Goal: Information Seeking & Learning: Learn about a topic

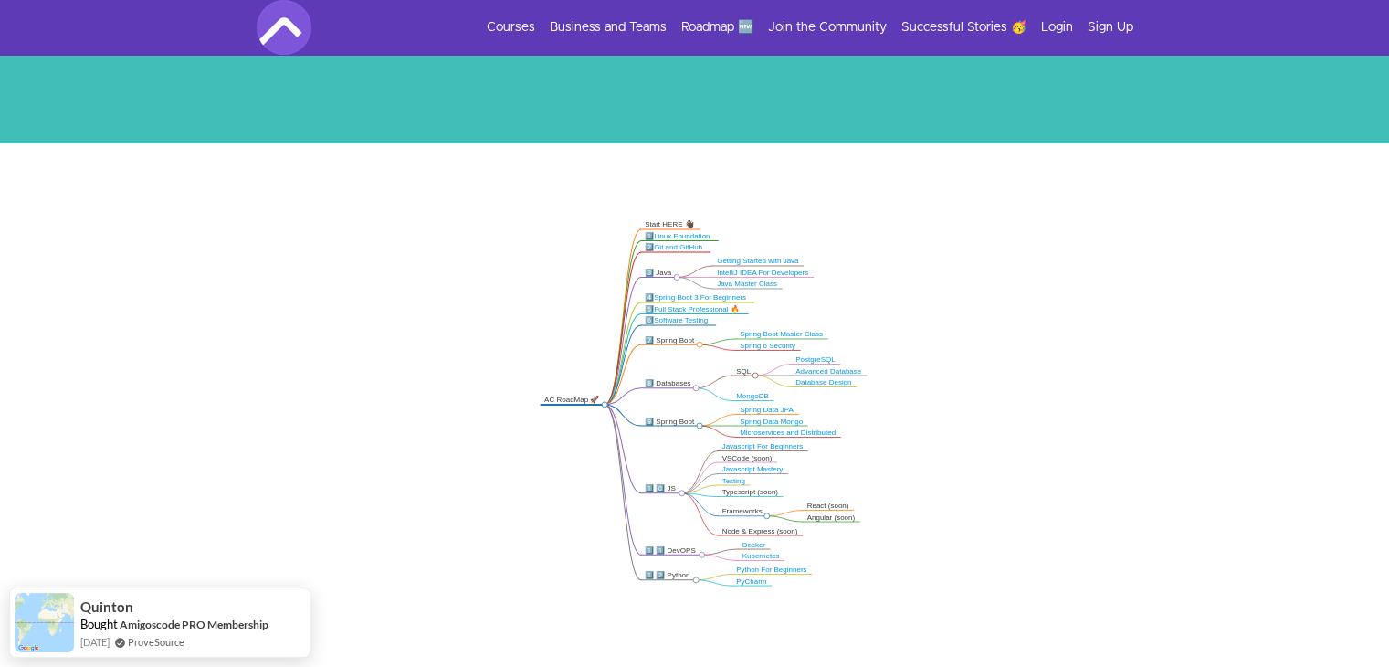
scroll to position [230, 0]
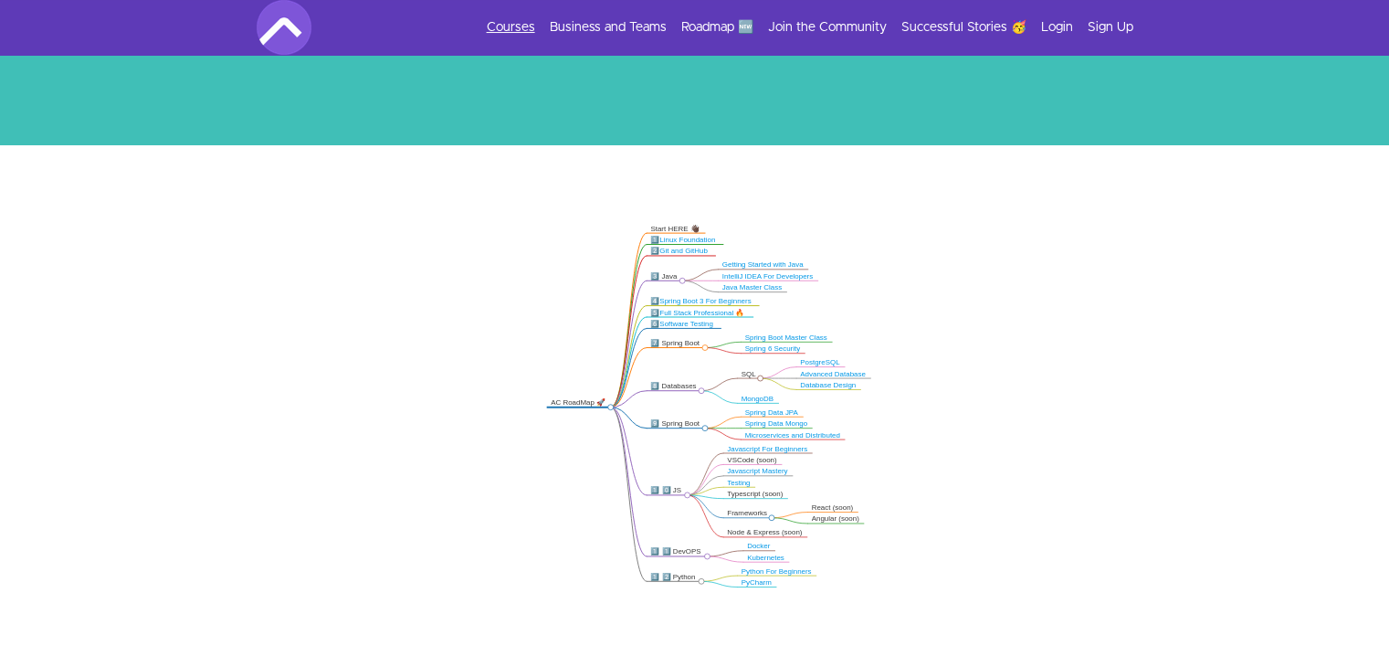
click at [509, 26] on link "Courses" at bounding box center [511, 27] width 48 height 18
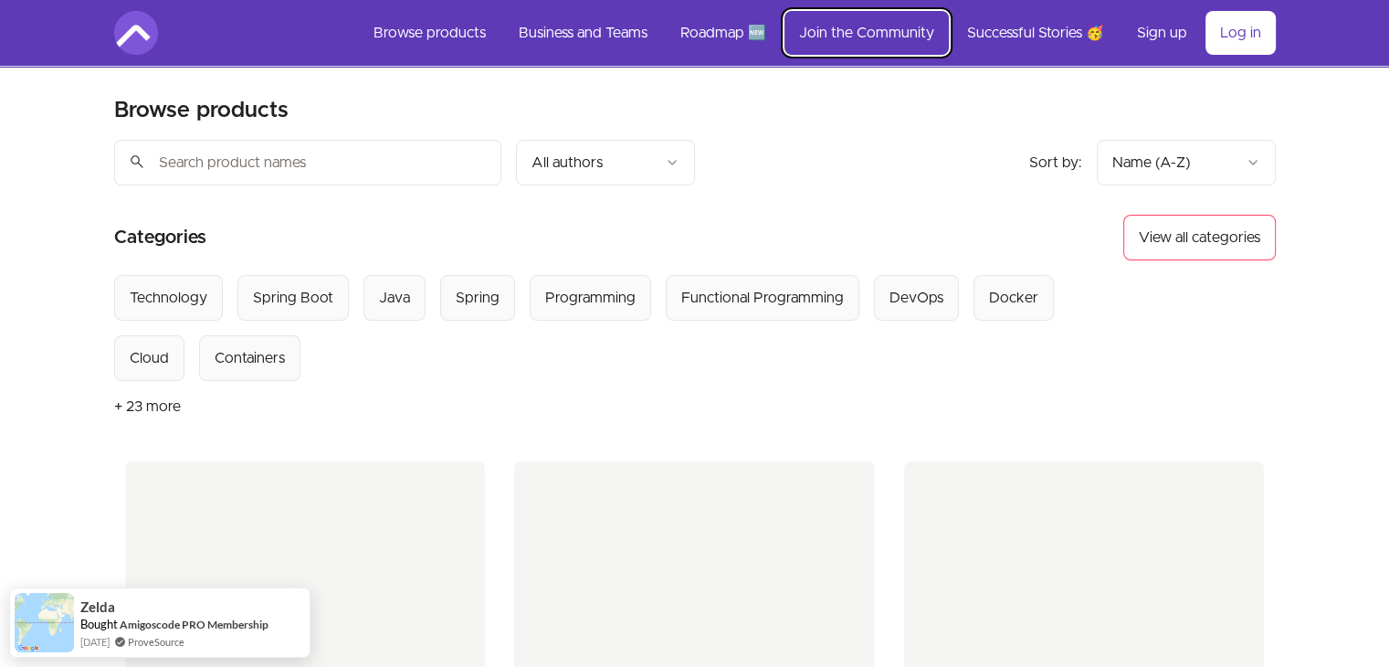
click at [884, 20] on link "Join the Community" at bounding box center [866, 33] width 164 height 44
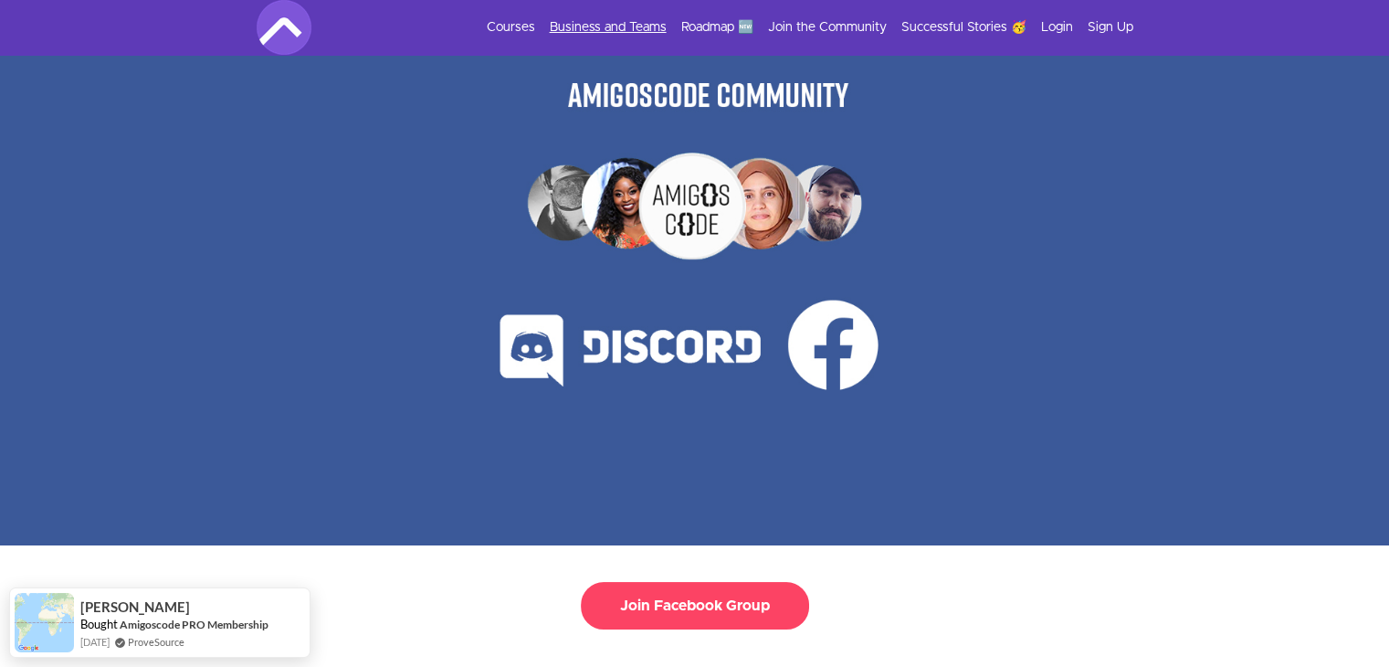
click at [611, 30] on link "Business and Teams" at bounding box center [608, 27] width 117 height 18
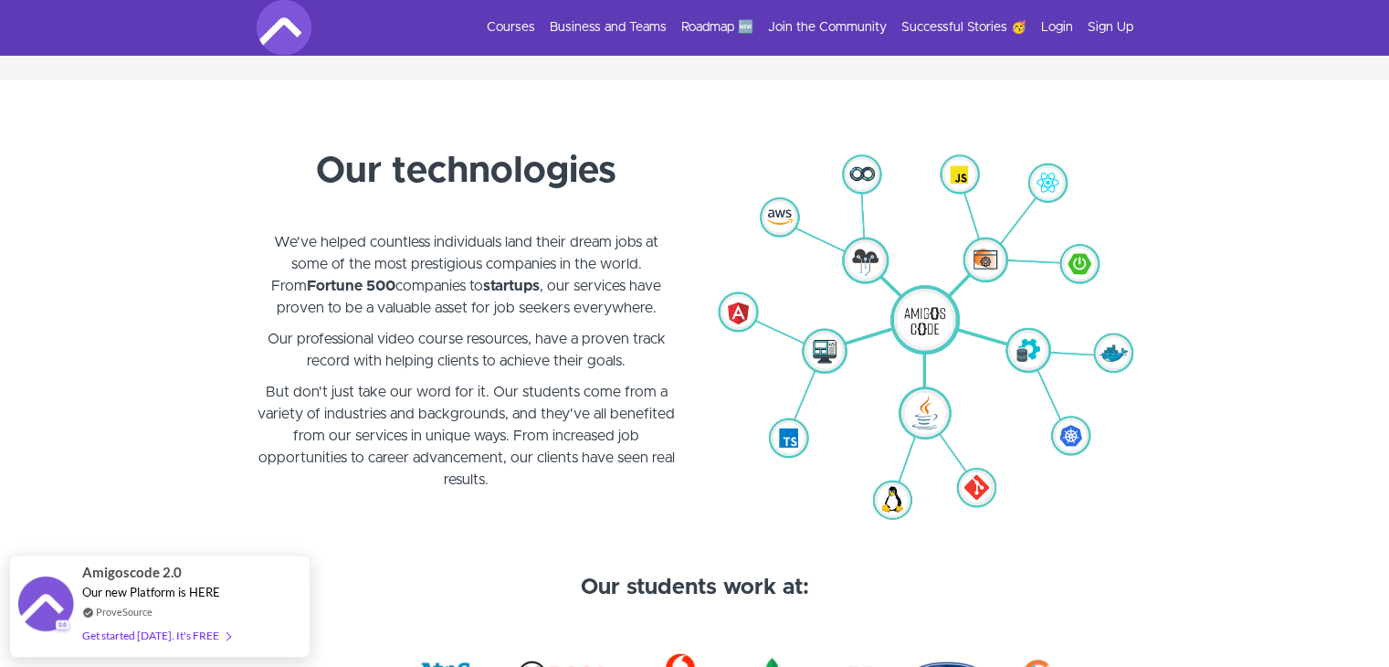
scroll to position [415, 0]
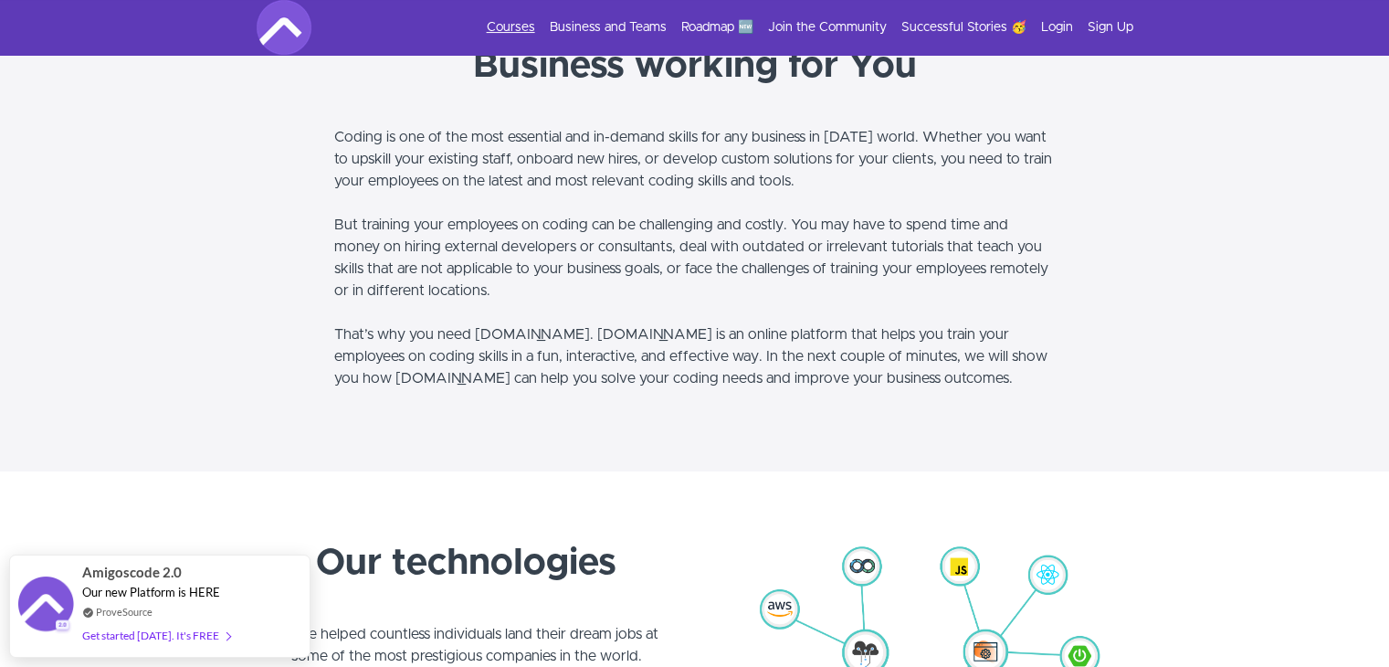
click at [511, 20] on link "Courses" at bounding box center [511, 27] width 48 height 18
click at [289, 26] on img at bounding box center [284, 27] width 55 height 55
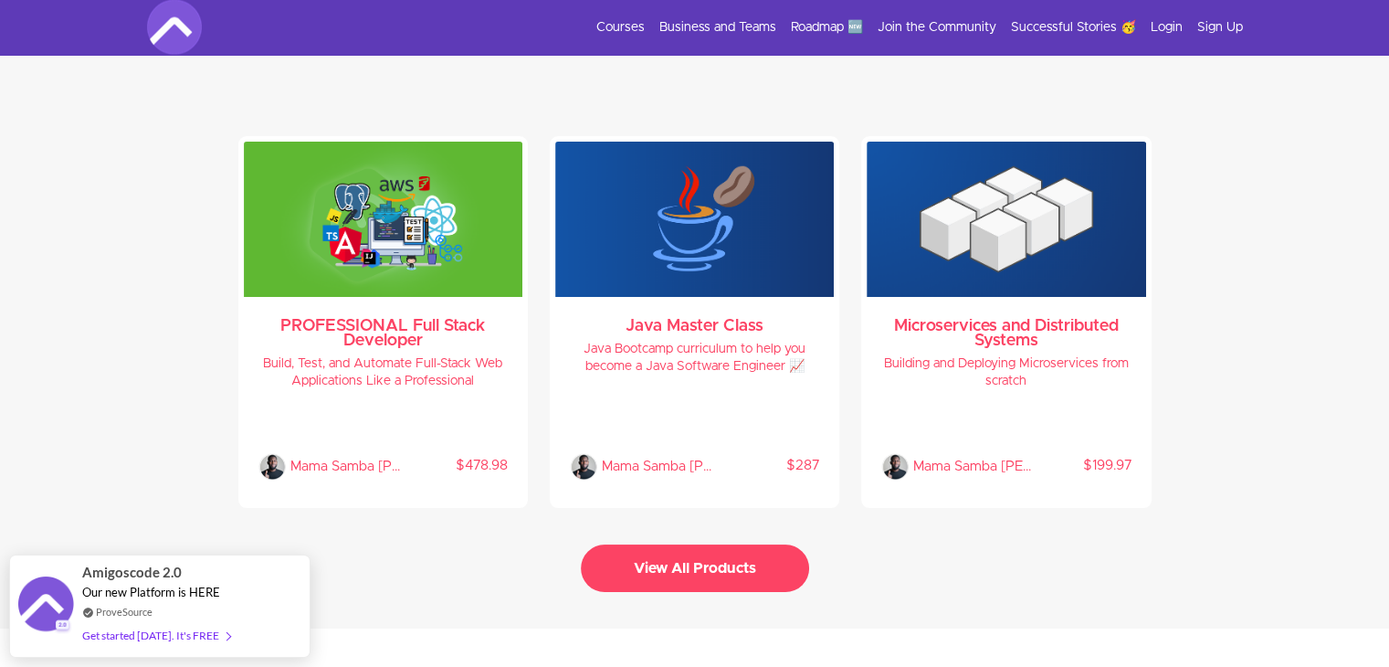
scroll to position [3863, 0]
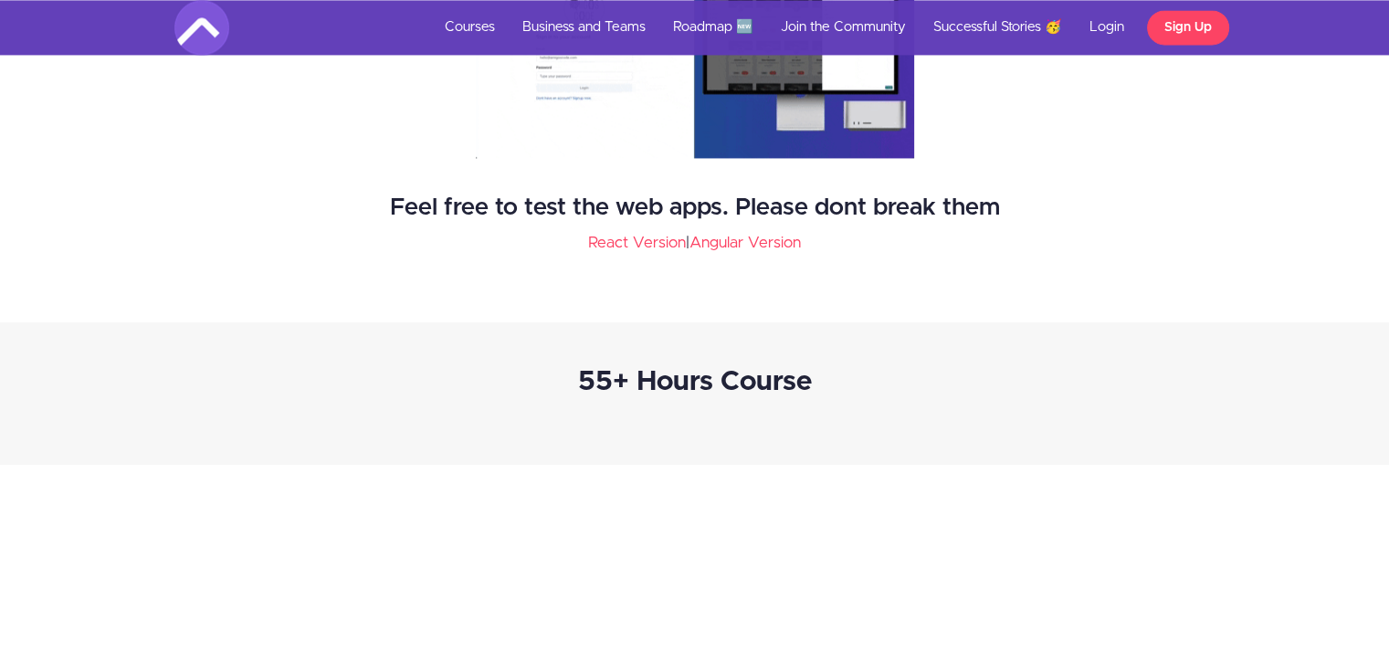
scroll to position [2855, 0]
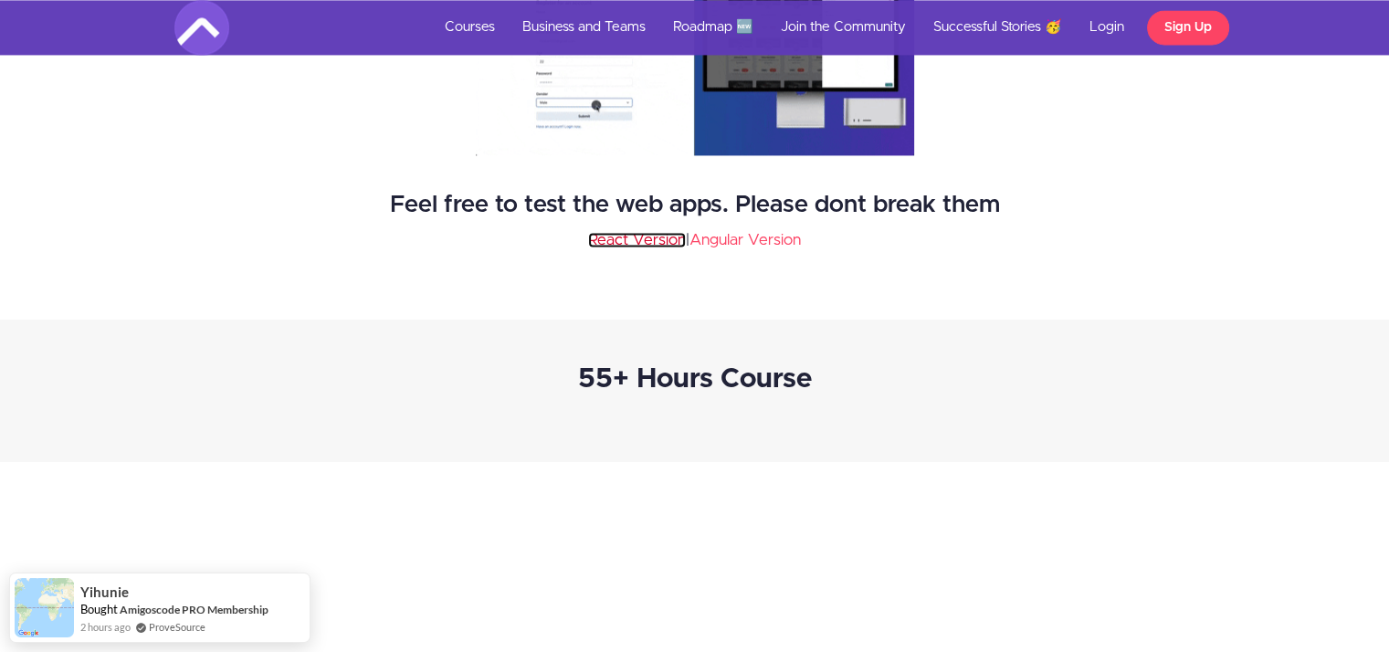
click at [657, 235] on link "React Version" at bounding box center [637, 240] width 98 height 16
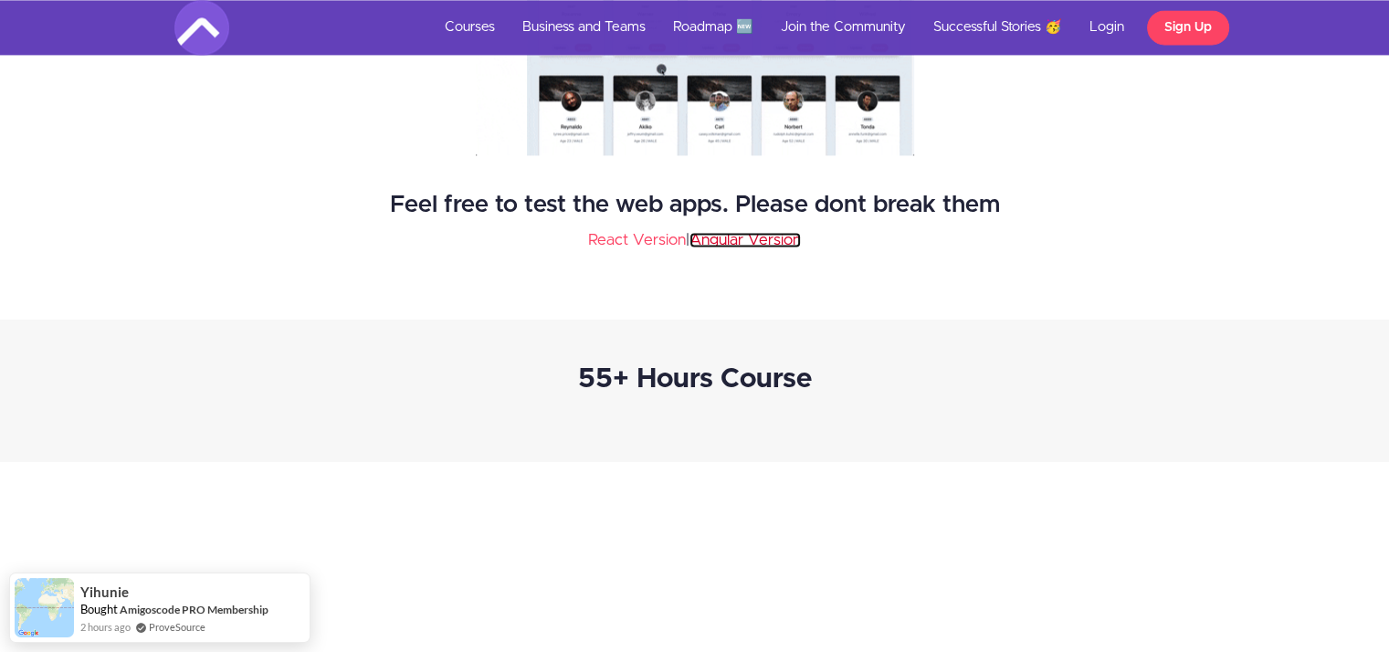
click at [731, 232] on link "Angular Version" at bounding box center [744, 240] width 111 height 16
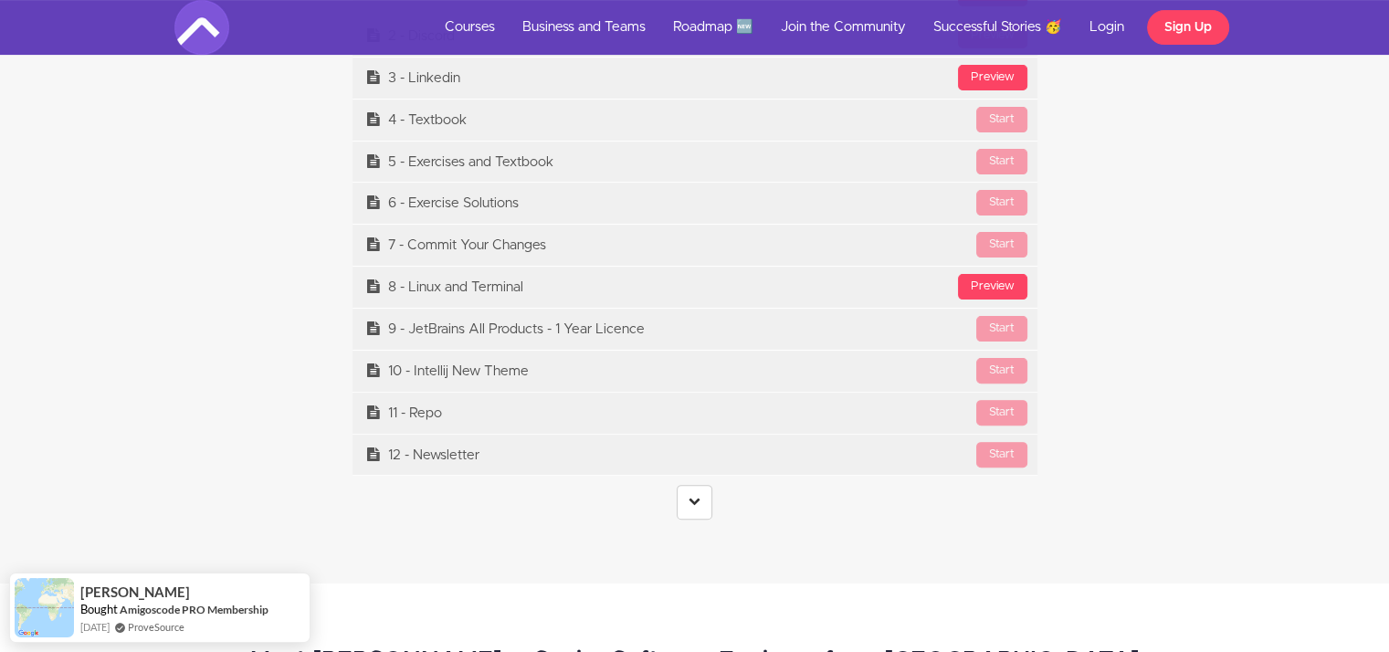
scroll to position [7445, 0]
drag, startPoint x: 670, startPoint y: 488, endPoint x: 692, endPoint y: 490, distance: 22.0
click at [692, 490] on center at bounding box center [694, 500] width 685 height 35
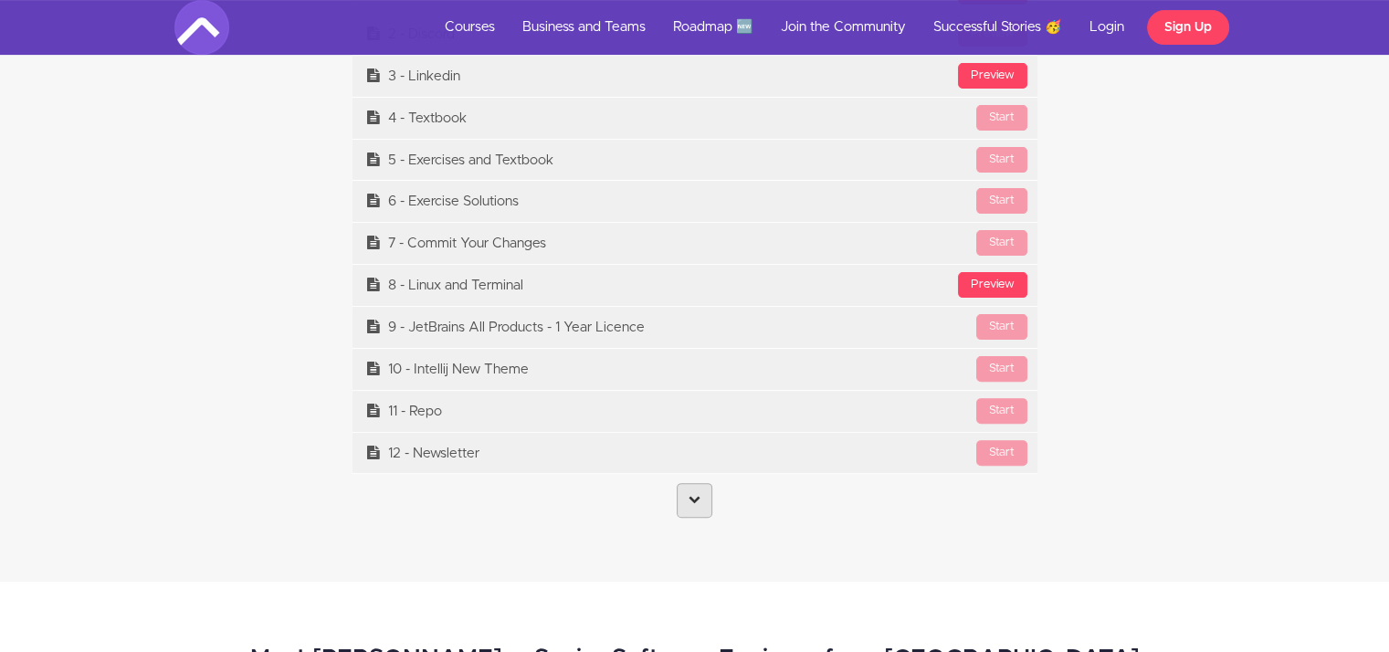
click at [692, 493] on icon at bounding box center [694, 499] width 12 height 12
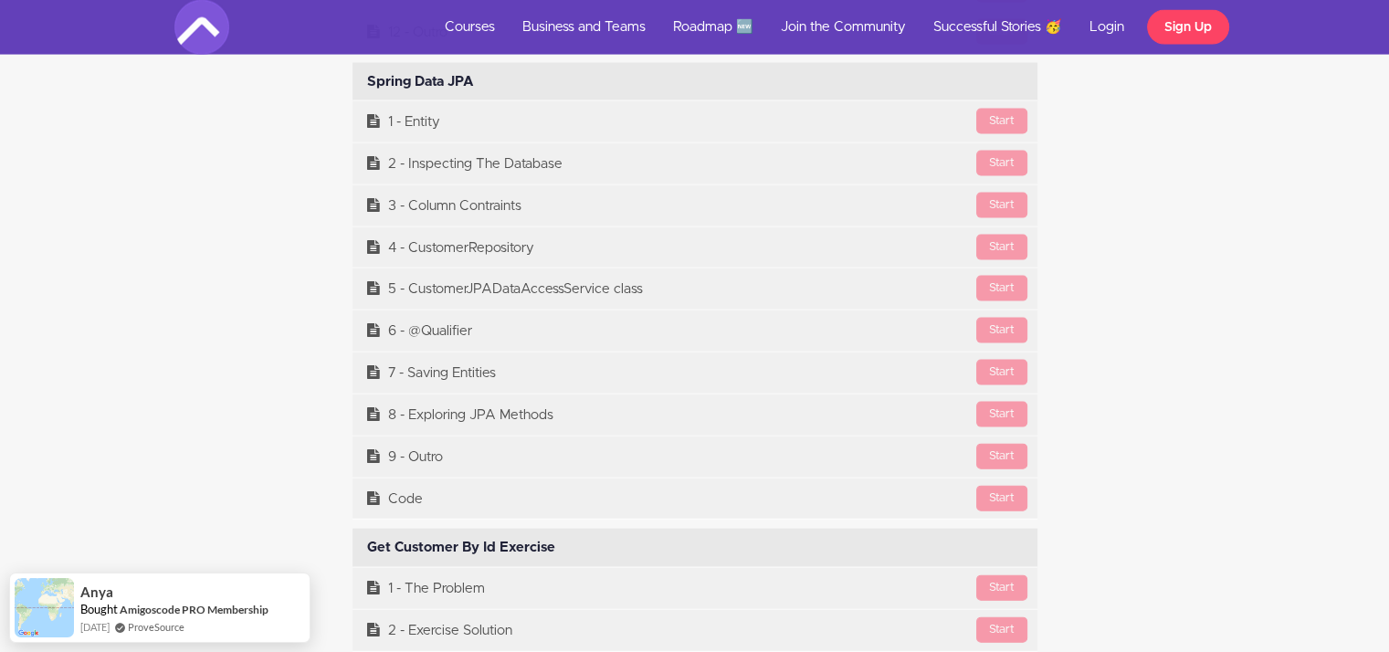
scroll to position [10865, 0]
